Goal: Task Accomplishment & Management: Use online tool/utility

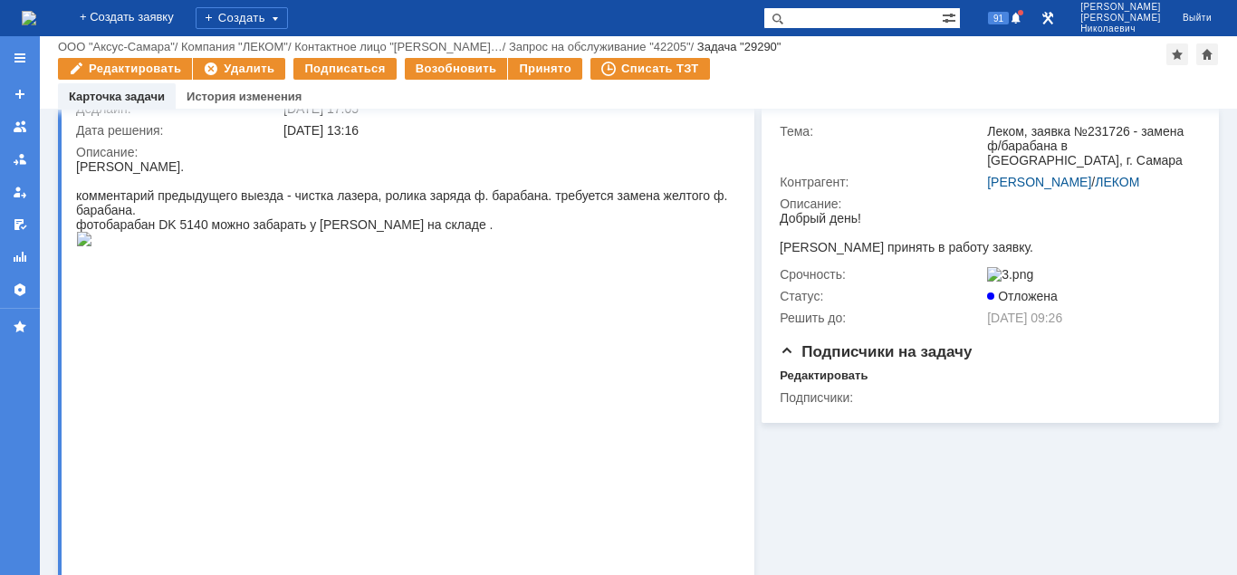
drag, startPoint x: 151, startPoint y: 324, endPoint x: 161, endPoint y: 167, distance: 157.9
drag, startPoint x: 170, startPoint y: 167, endPoint x: 77, endPoint y: 169, distance: 93.3
click at [77, 169] on div "[PERSON_NAME]." at bounding box center [404, 166] width 656 height 14
copy div "[PERSON_NAME]."
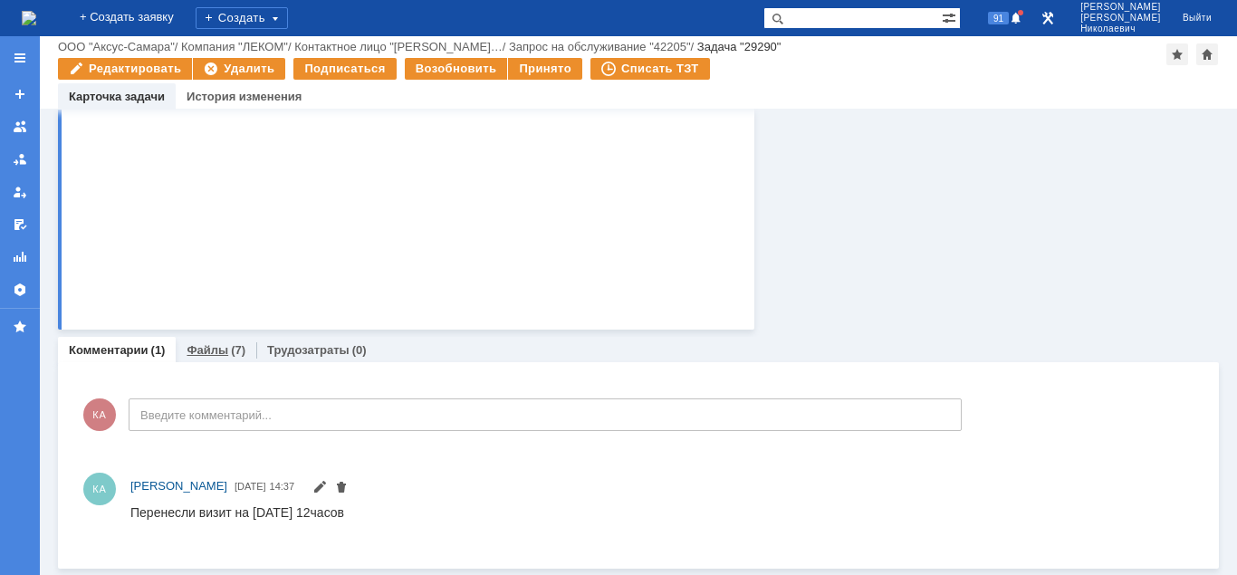
click at [209, 352] on link "Файлы" at bounding box center [208, 350] width 42 height 14
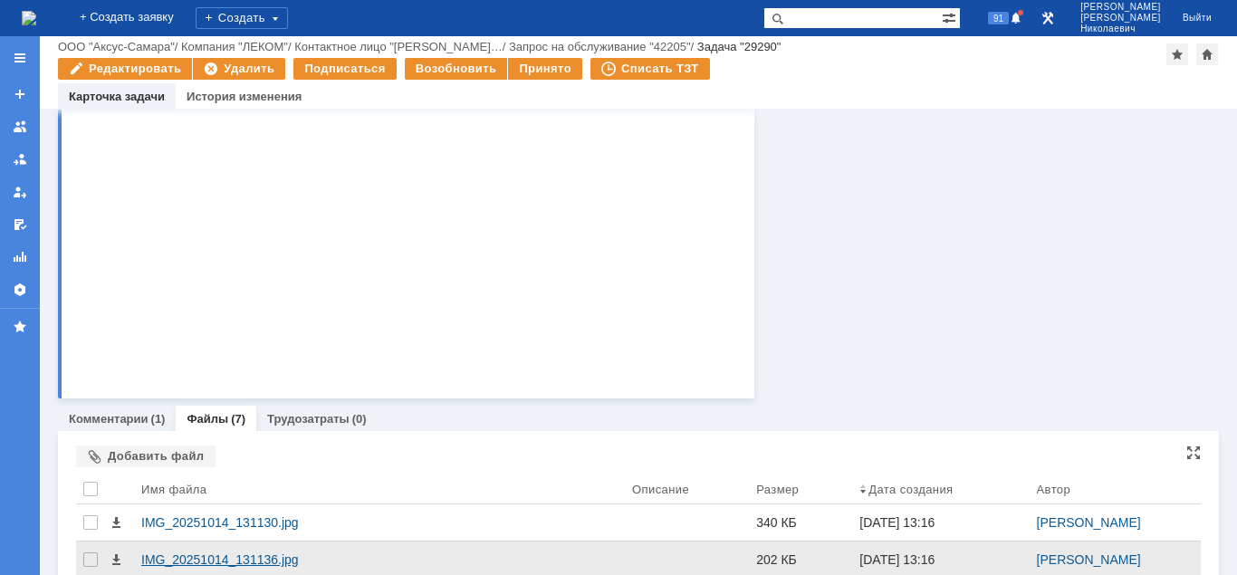
scroll to position [889, 0]
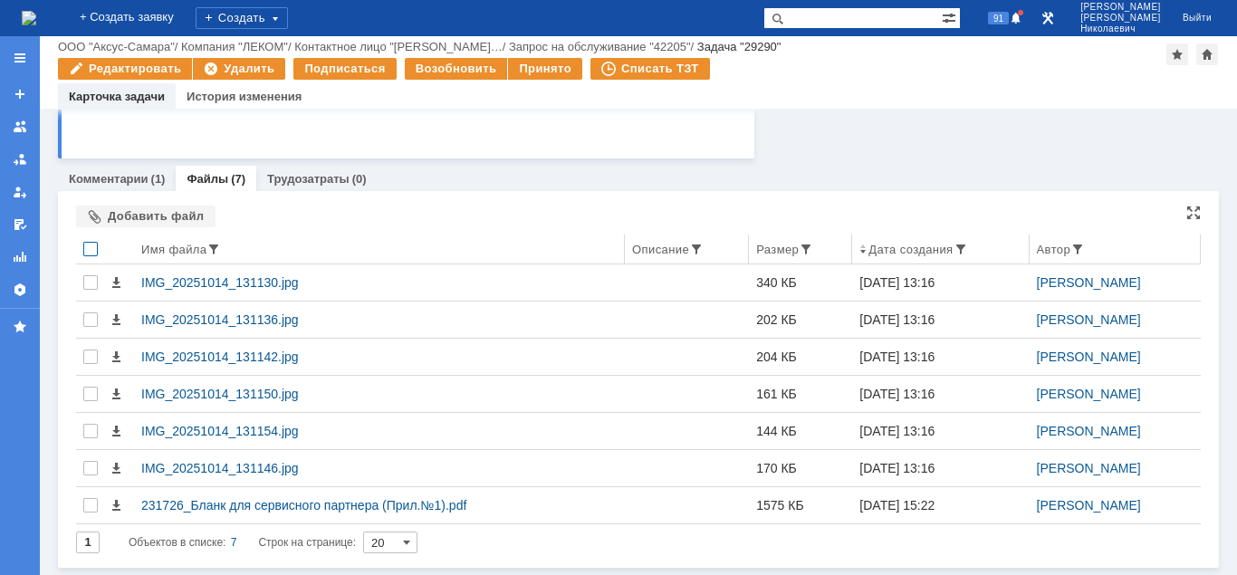
click at [92, 249] on div at bounding box center [90, 249] width 14 height 14
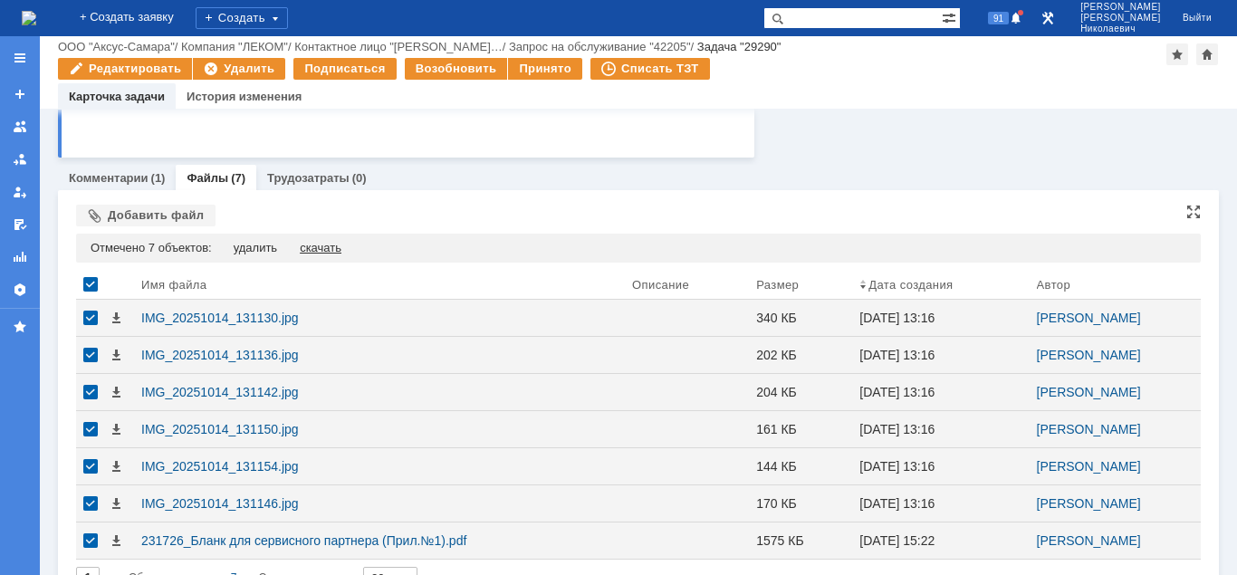
click at [330, 244] on div "скачать" at bounding box center [321, 248] width 42 height 14
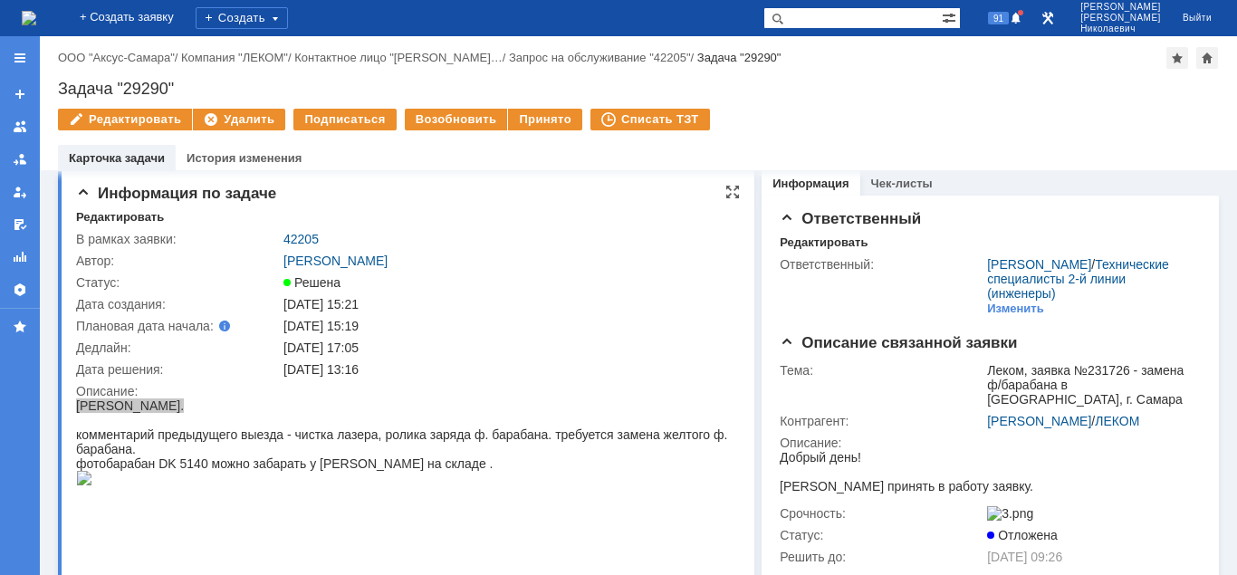
scroll to position [0, 0]
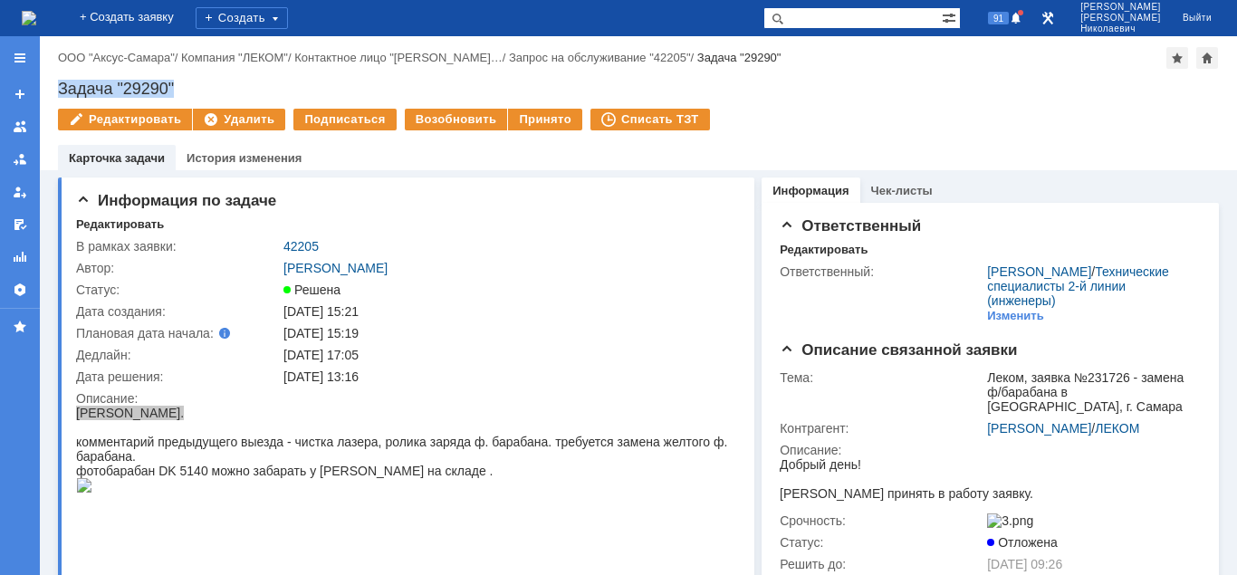
drag, startPoint x: 57, startPoint y: 84, endPoint x: 214, endPoint y: 81, distance: 156.7
click at [214, 81] on div "Назад | ООО "Аксус-Самара" / Компания "ЛЕКОМ" / Контактное лицо "Агапова Ольга……" at bounding box center [638, 103] width 1197 height 134
copy div "Задача "29290""
click at [295, 244] on link "42205" at bounding box center [300, 246] width 35 height 14
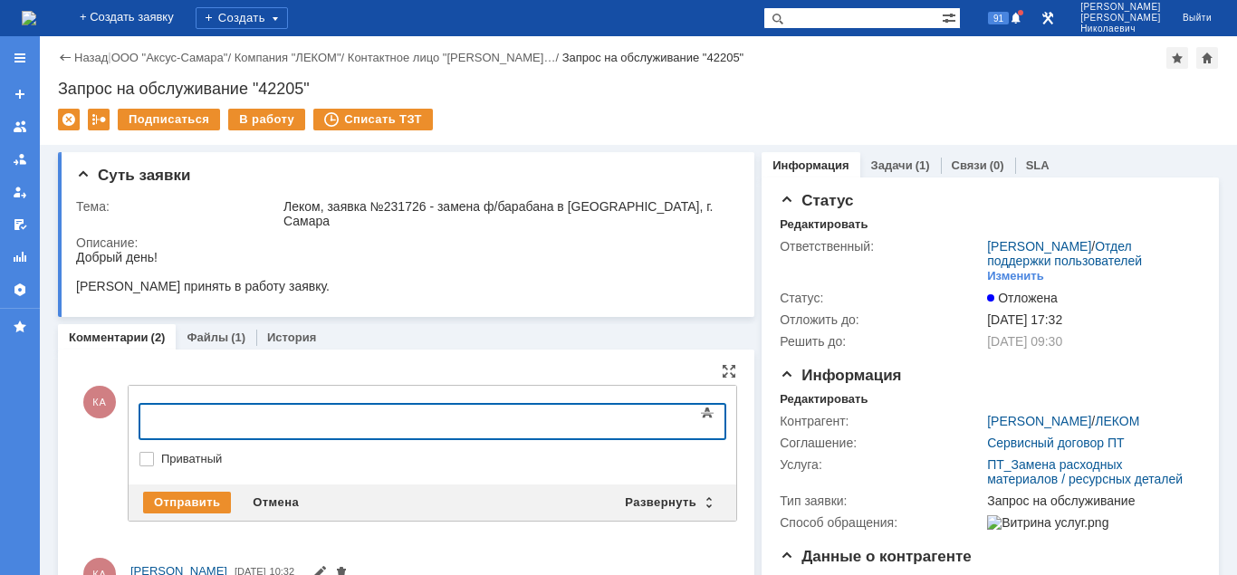
click at [175, 419] on div at bounding box center [286, 419] width 257 height 14
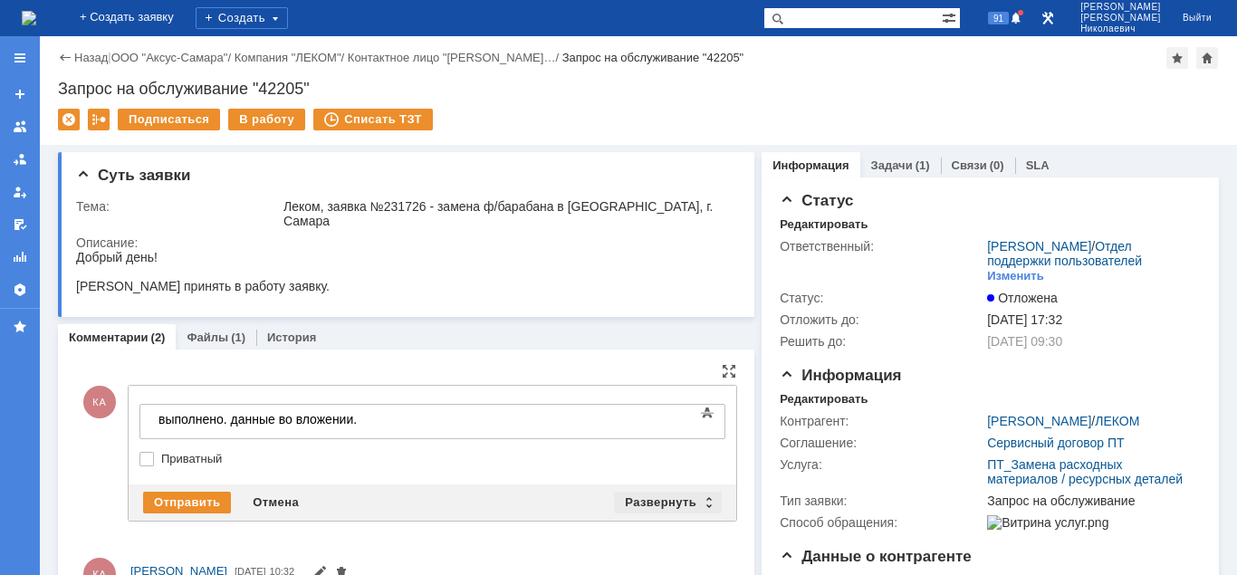
click at [634, 492] on div "Развернуть" at bounding box center [668, 503] width 108 height 22
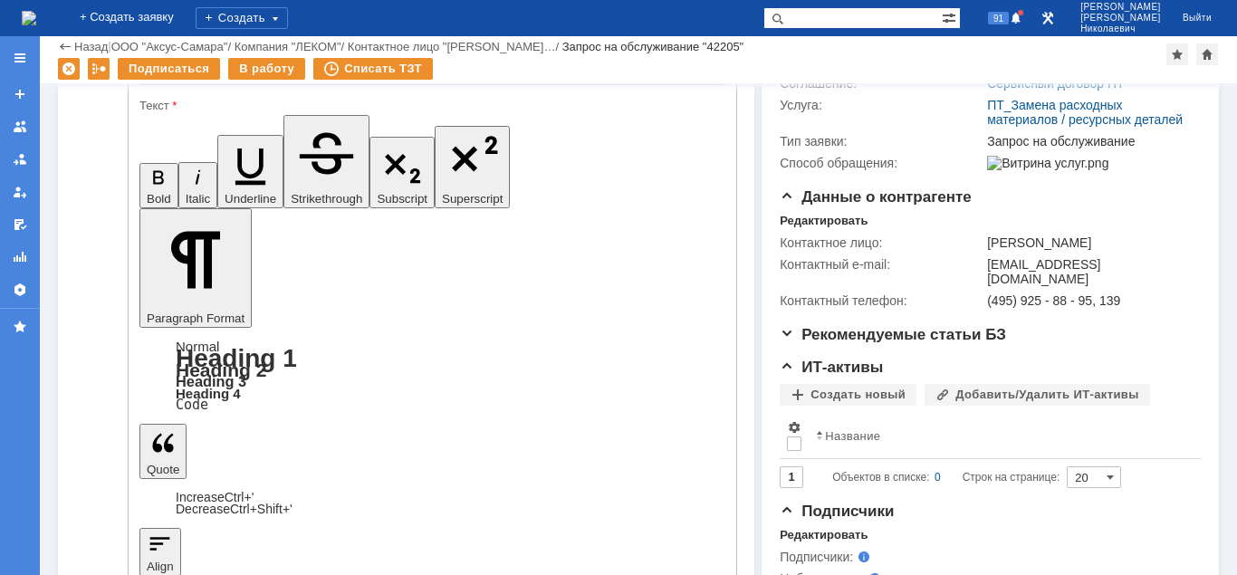
scroll to position [369, 0]
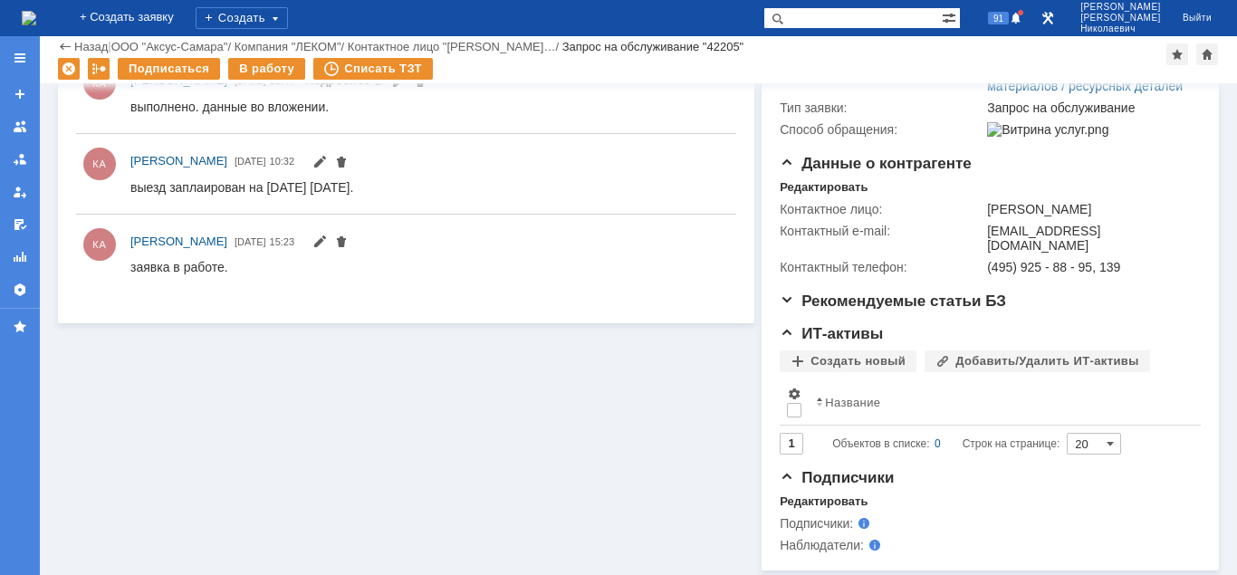
scroll to position [0, 0]
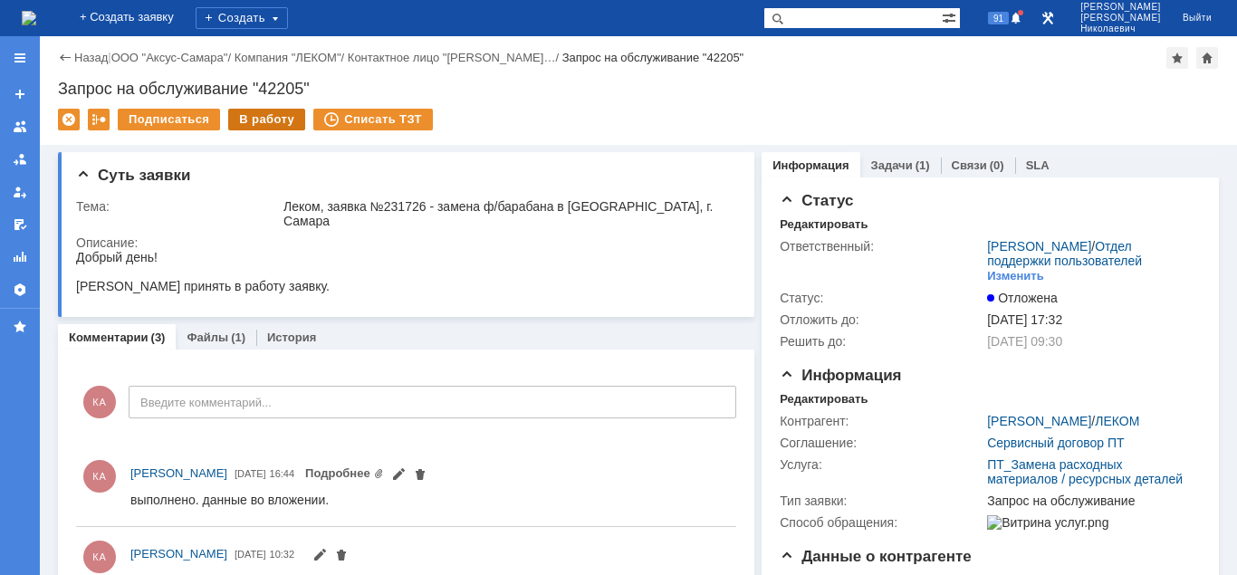
click at [266, 117] on div "В работу" at bounding box center [266, 120] width 77 height 22
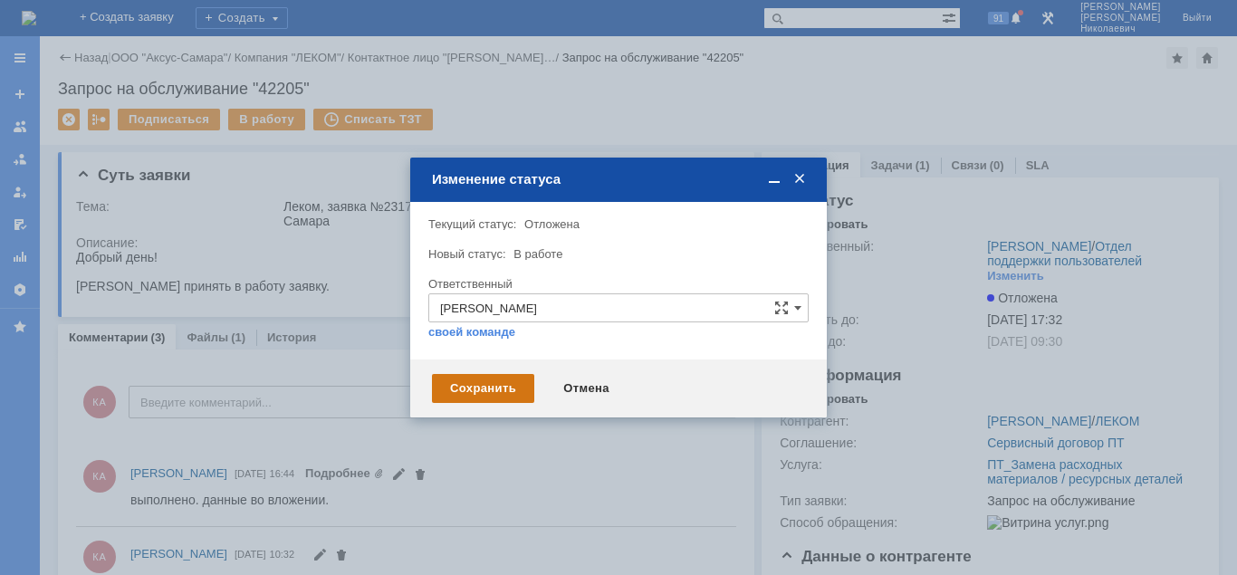
click at [452, 397] on div "Сохранить" at bounding box center [483, 388] width 102 height 29
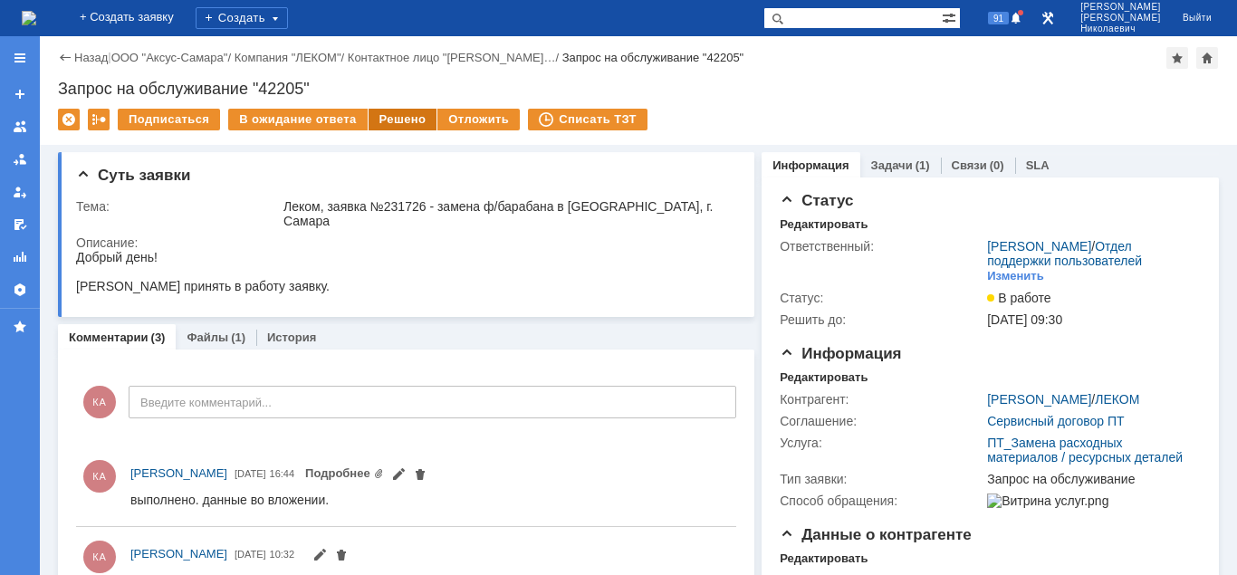
click at [403, 123] on div "Решено" at bounding box center [402, 120] width 69 height 22
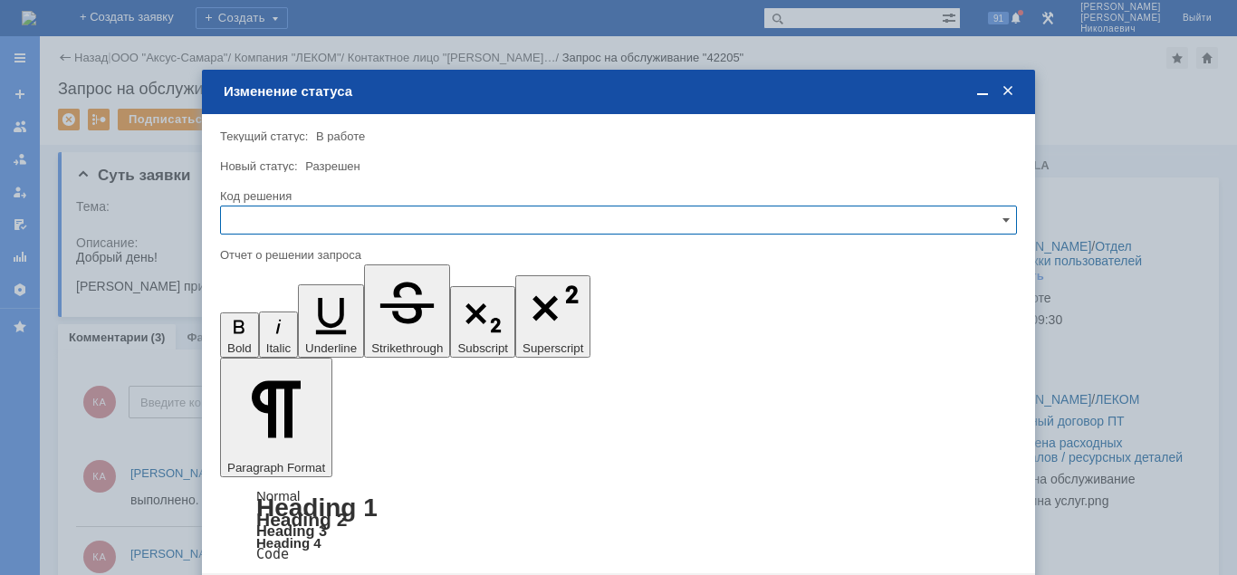
drag, startPoint x: 331, startPoint y: 212, endPoint x: 317, endPoint y: 233, distance: 25.4
click at [330, 213] on input "text" at bounding box center [618, 220] width 797 height 29
click at [289, 336] on span "Решено" at bounding box center [618, 343] width 773 height 14
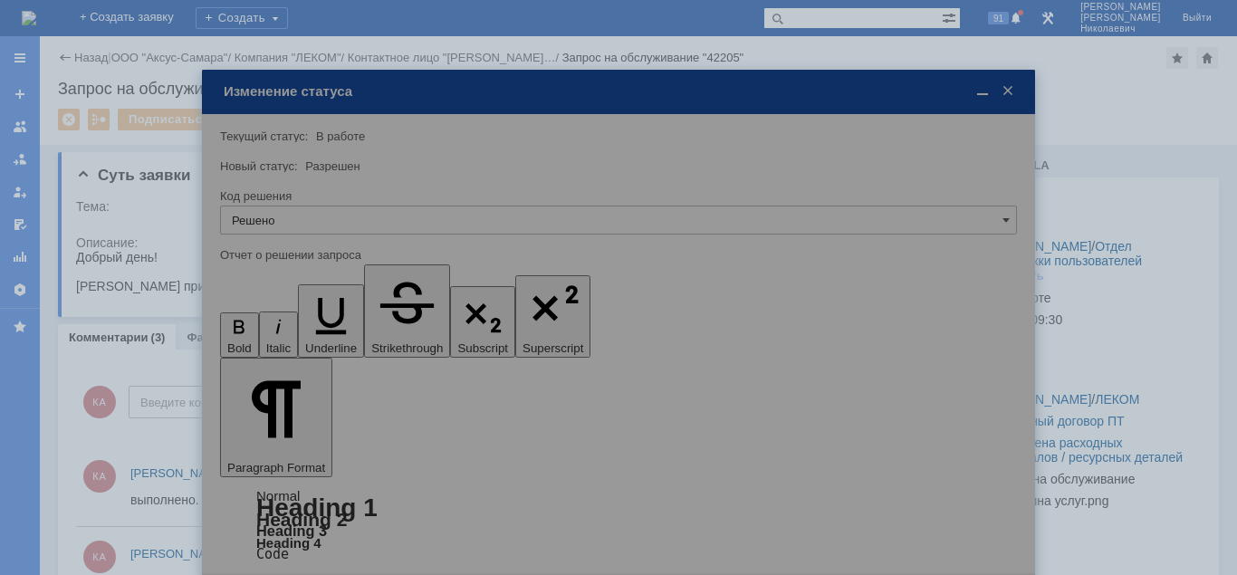
type input "Решено"
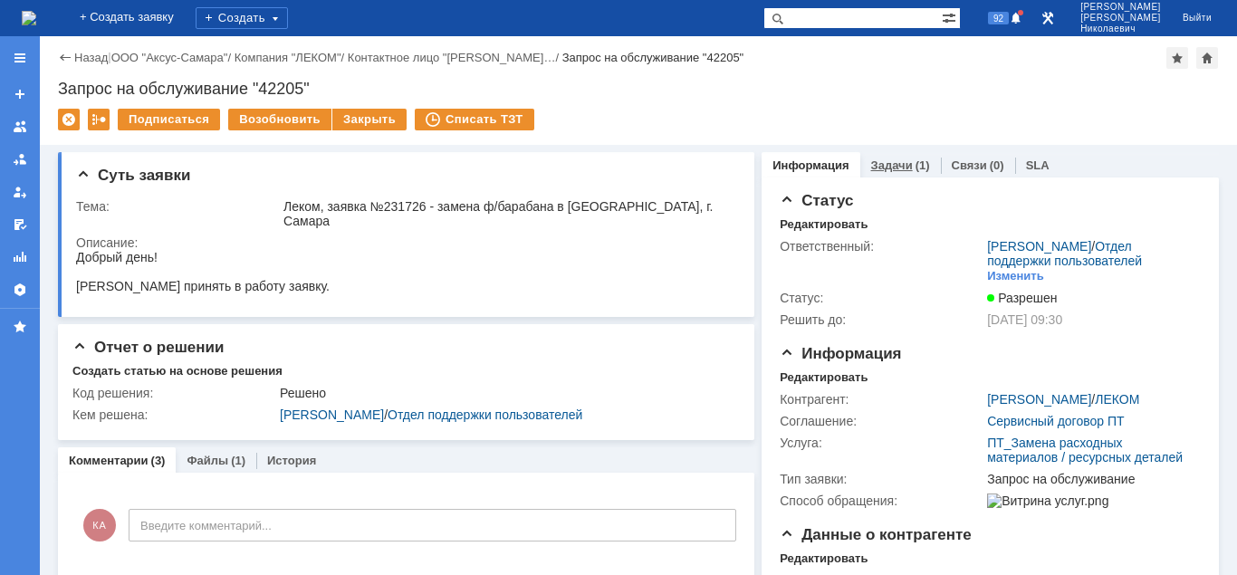
click at [889, 172] on div "Задачи (1)" at bounding box center [900, 165] width 81 height 26
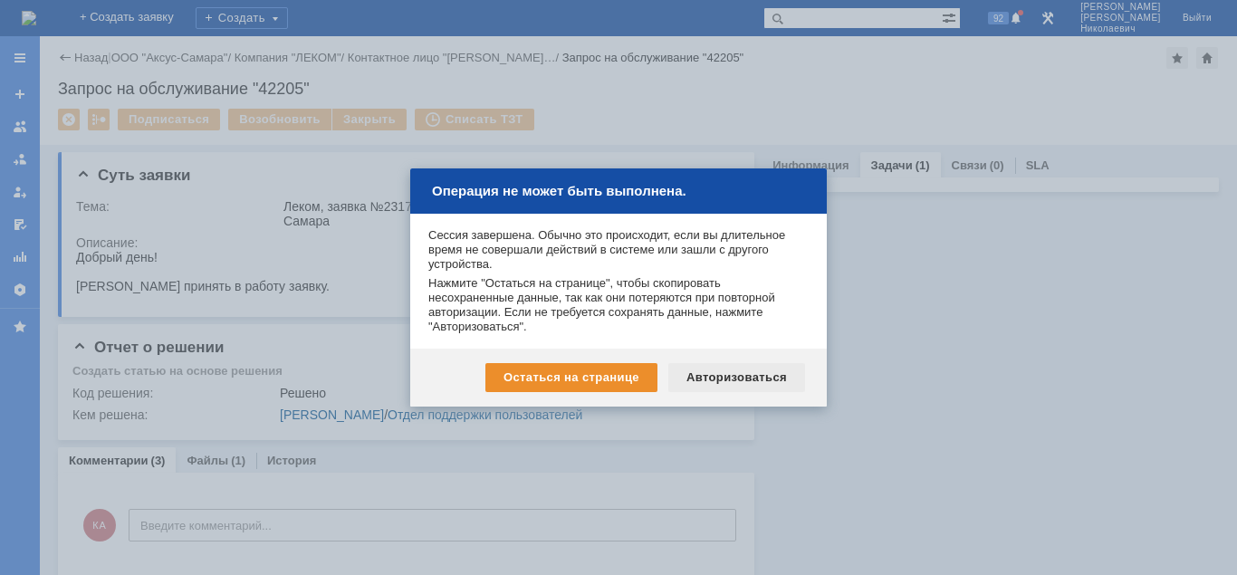
click at [732, 381] on div "Авторизоваться" at bounding box center [736, 377] width 137 height 29
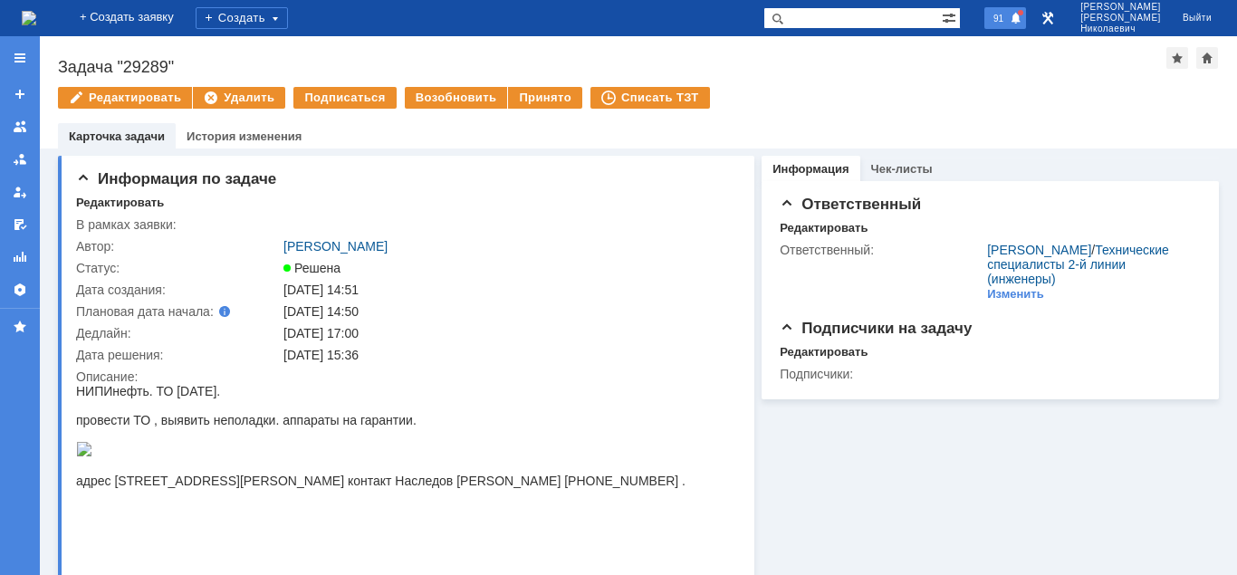
click at [1022, 21] on span at bounding box center [1016, 19] width 13 height 14
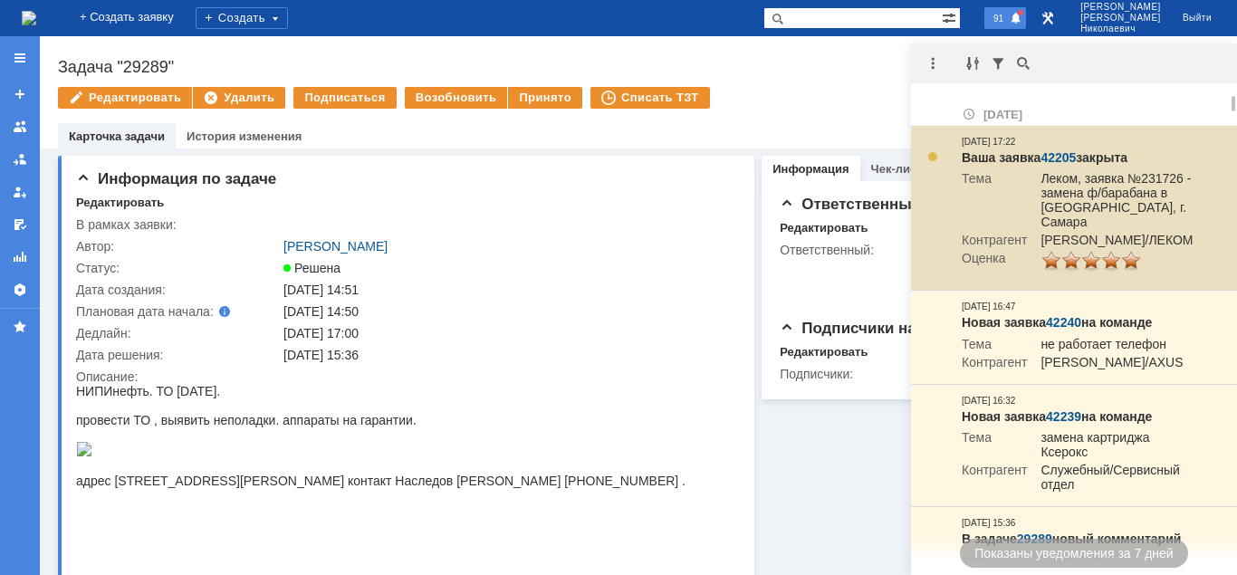
click at [1057, 152] on link "42205" at bounding box center [1057, 157] width 35 height 14
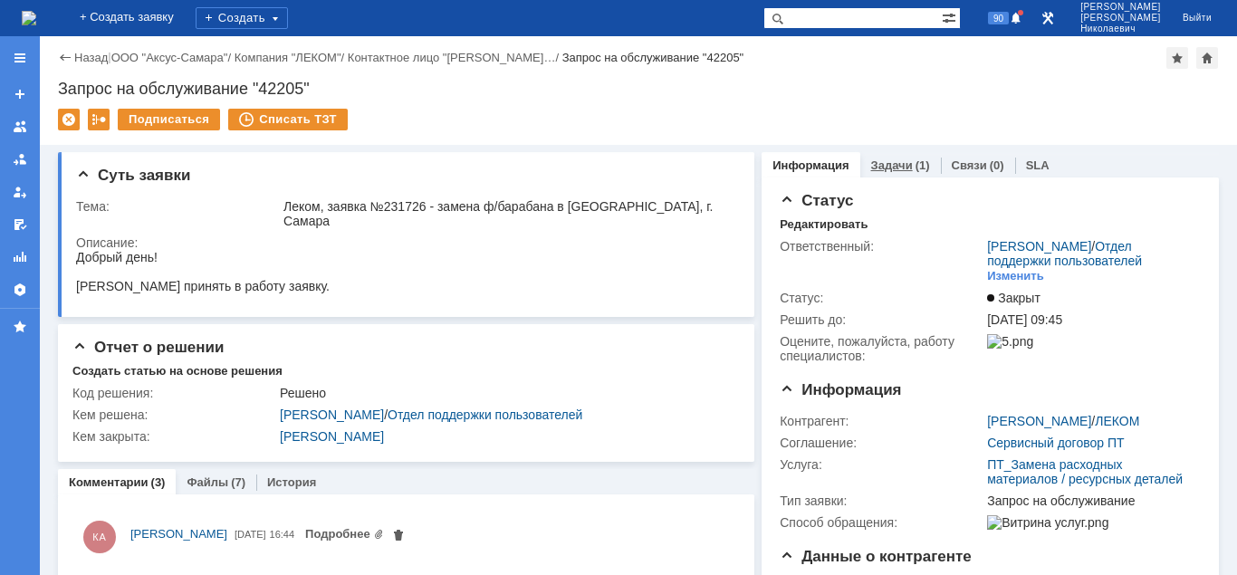
click at [907, 163] on div "Задачи (1)" at bounding box center [900, 165] width 59 height 12
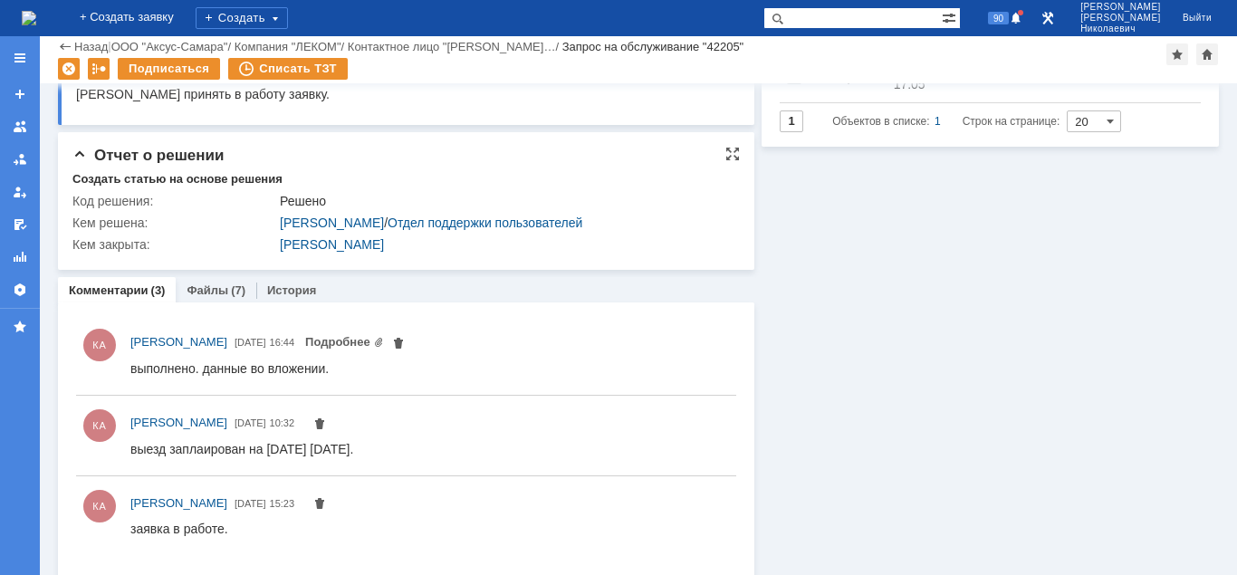
scroll to position [129, 0]
